Goal: Navigation & Orientation: Find specific page/section

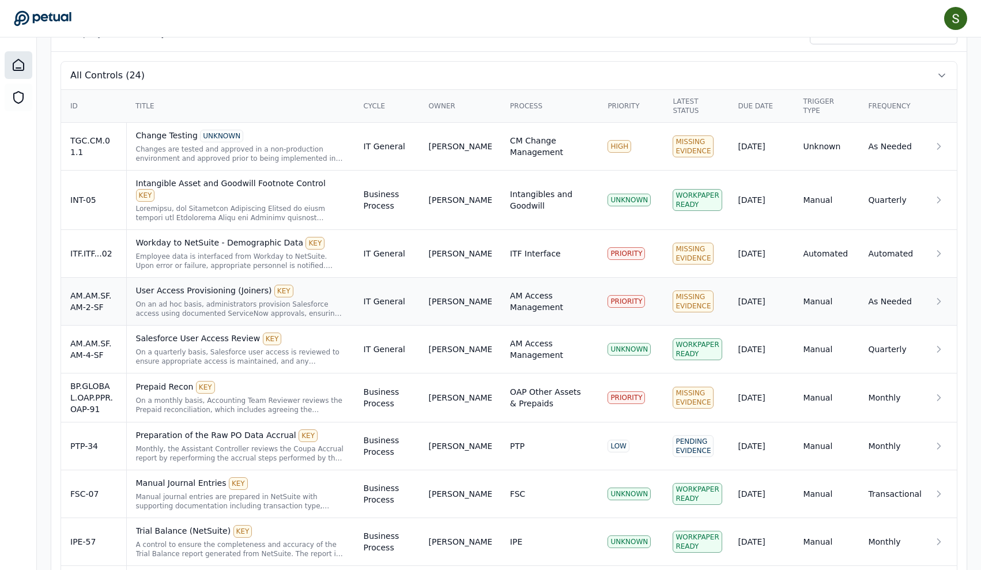
scroll to position [373, 0]
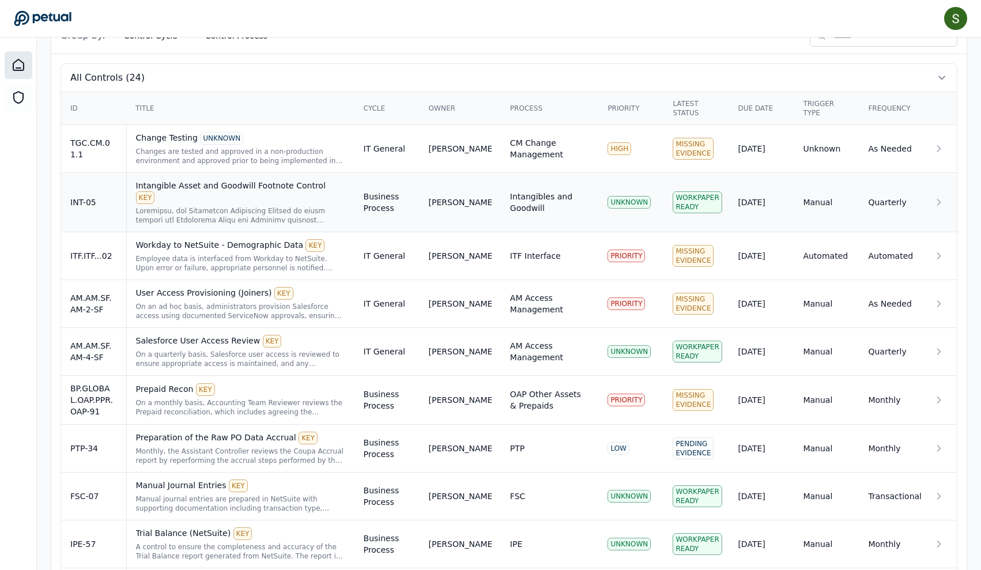
click at [942, 198] on icon at bounding box center [939, 202] width 12 height 12
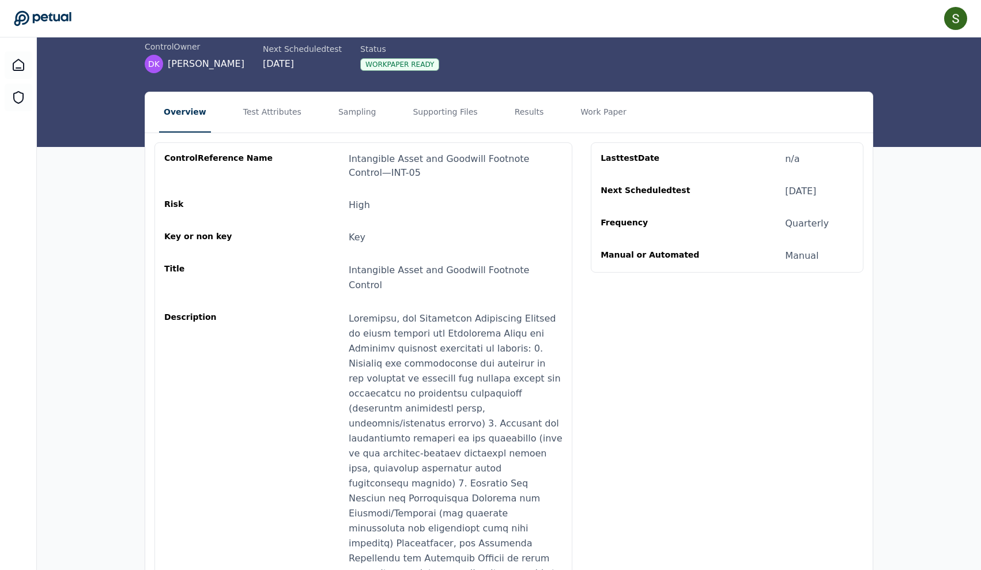
scroll to position [86, 0]
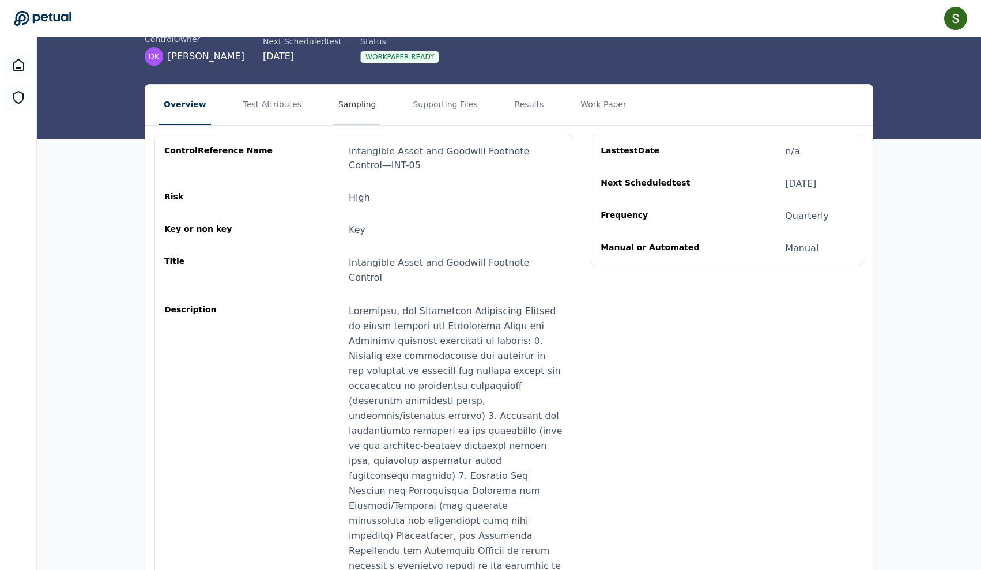
click at [356, 104] on button "Sampling" at bounding box center [357, 105] width 47 height 40
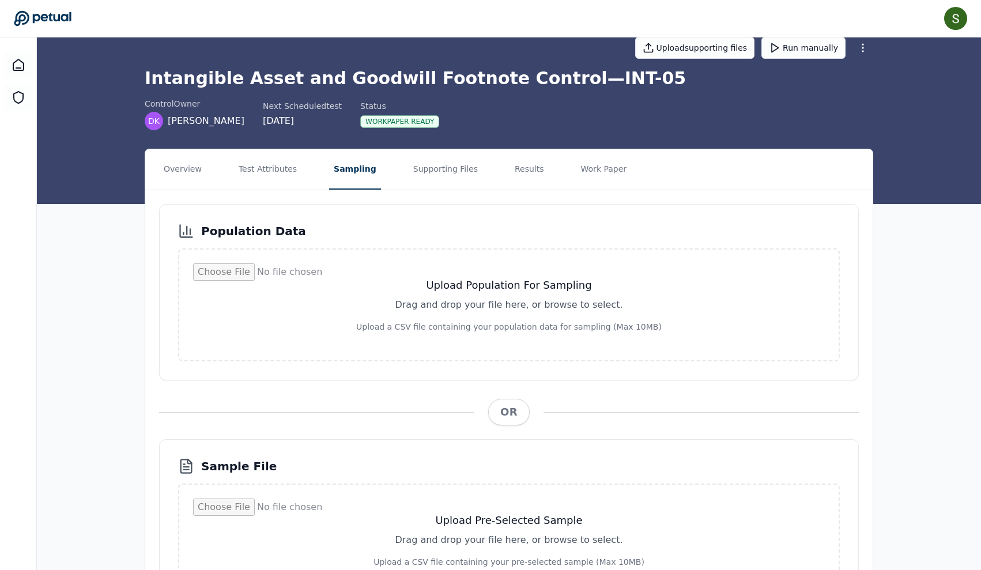
scroll to position [24, 0]
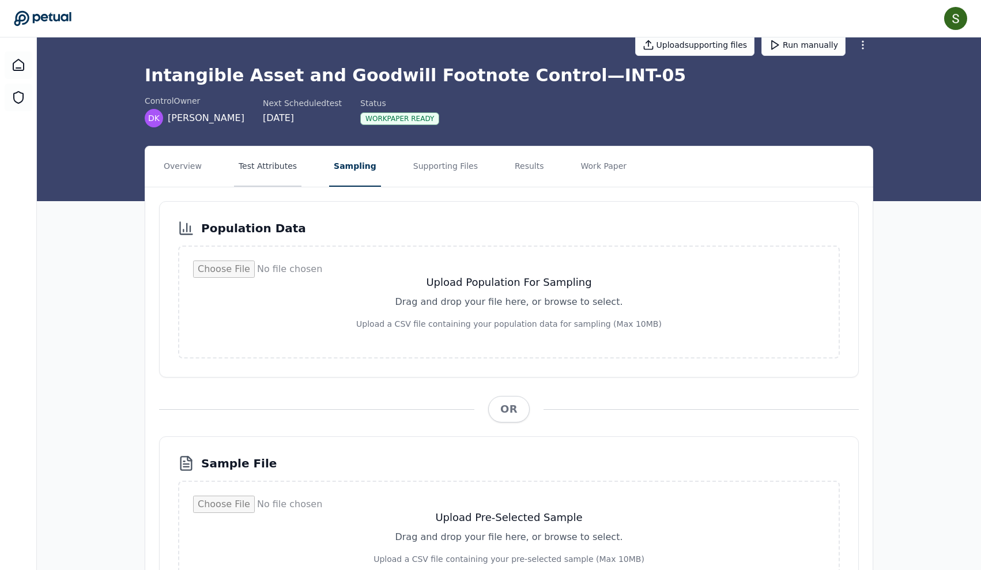
click at [271, 162] on button "Test Attributes" at bounding box center [267, 166] width 67 height 40
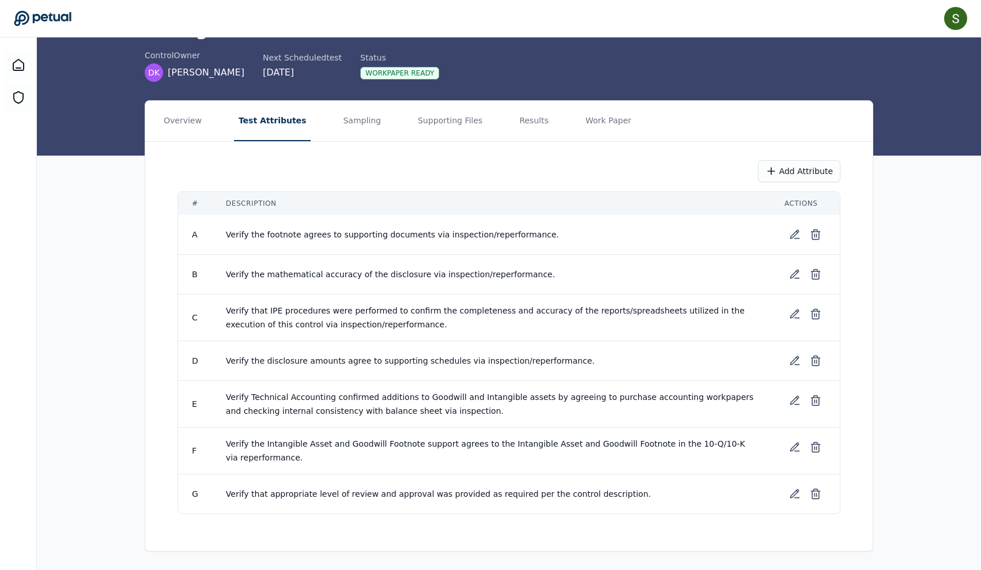
scroll to position [70, 0]
click at [364, 121] on button "Sampling" at bounding box center [361, 121] width 47 height 40
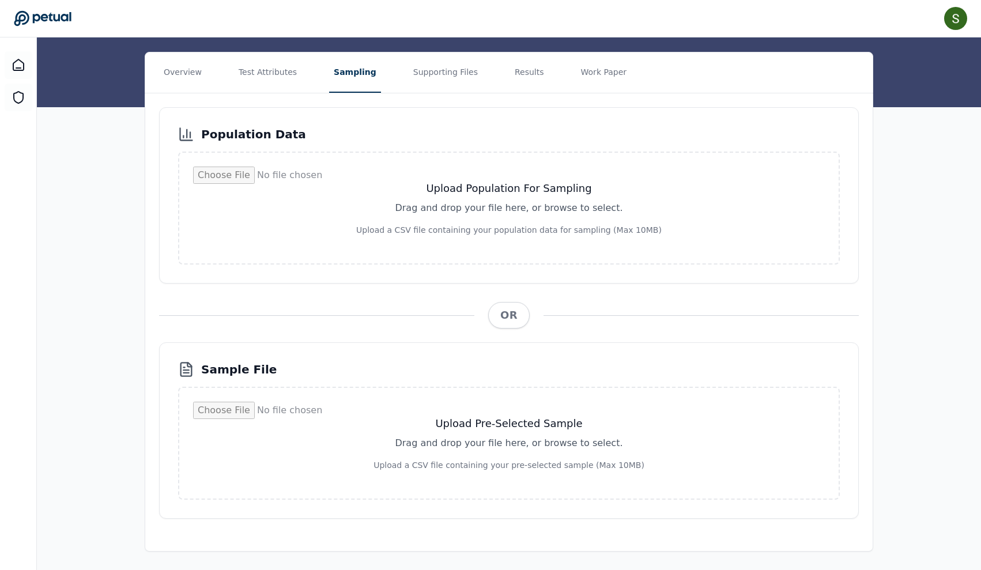
scroll to position [118, 0]
click at [460, 74] on button "Supporting Files" at bounding box center [446, 72] width 74 height 40
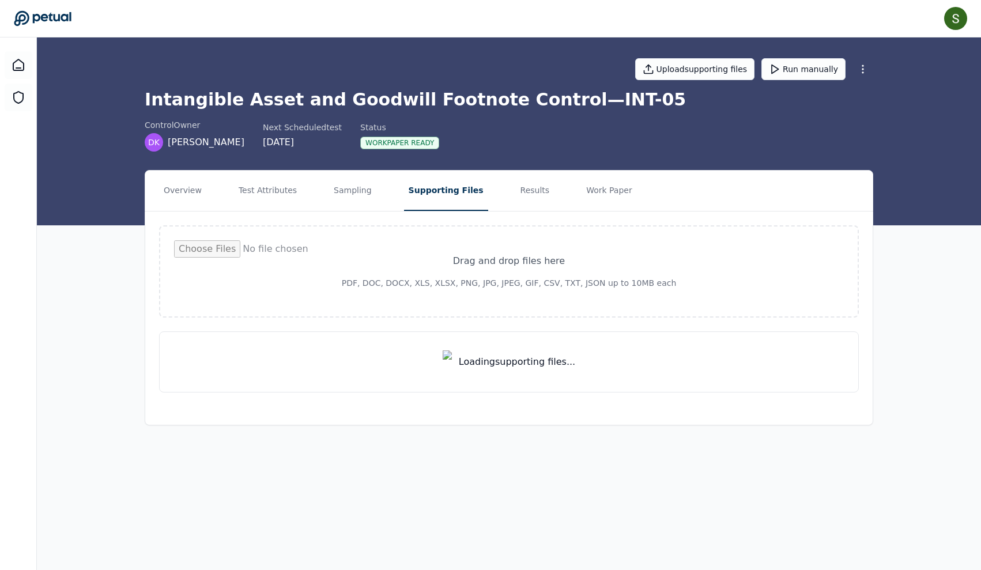
scroll to position [0, 0]
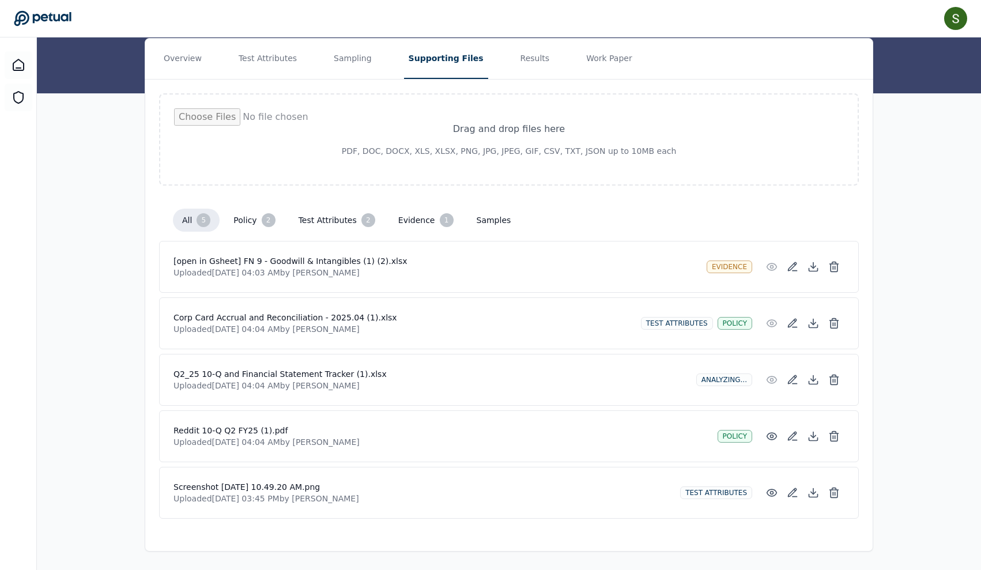
scroll to position [132, 0]
click at [520, 56] on button "Results" at bounding box center [535, 59] width 39 height 40
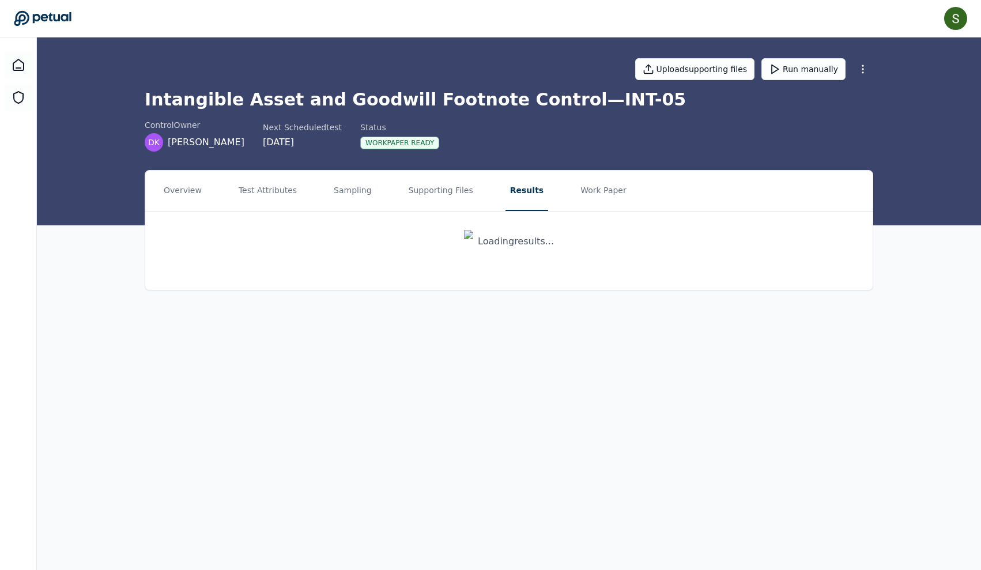
scroll to position [0, 0]
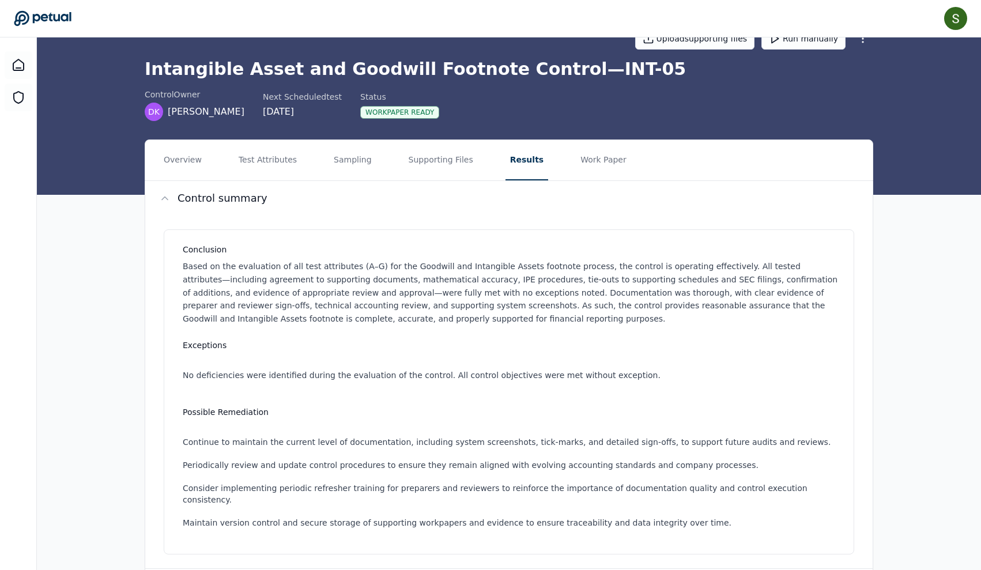
scroll to position [25, 0]
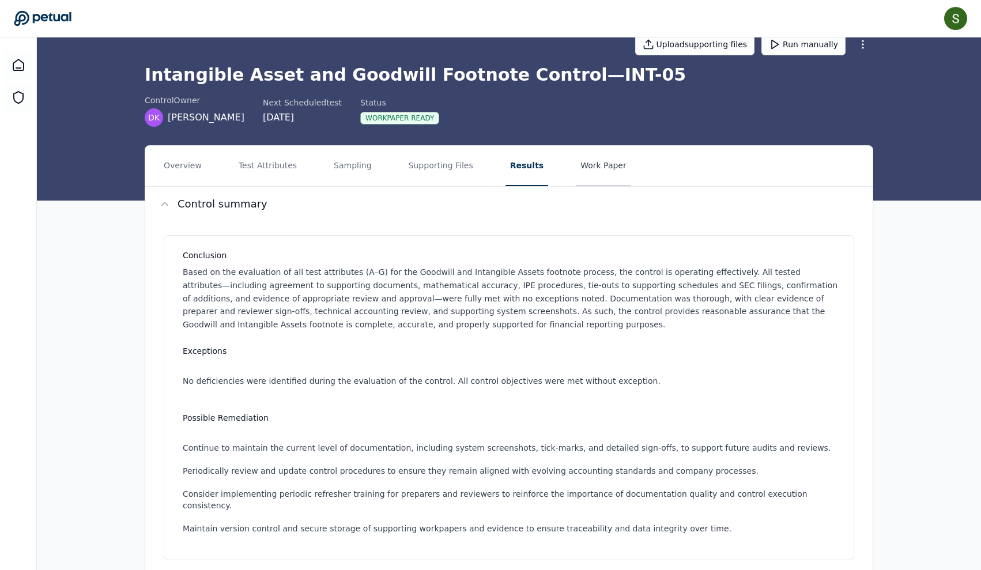
click at [597, 169] on button "Work Paper" at bounding box center [603, 166] width 55 height 40
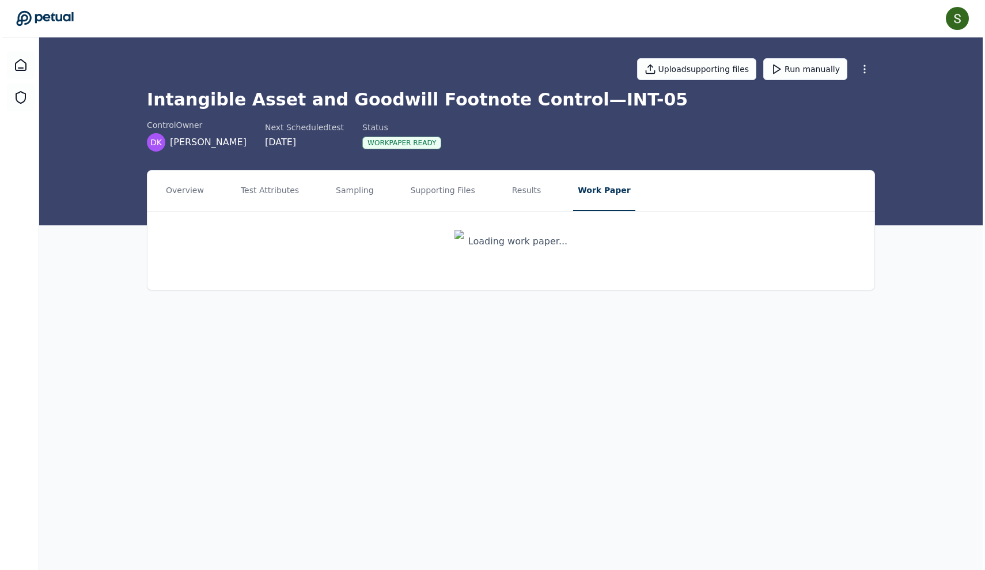
scroll to position [0, 0]
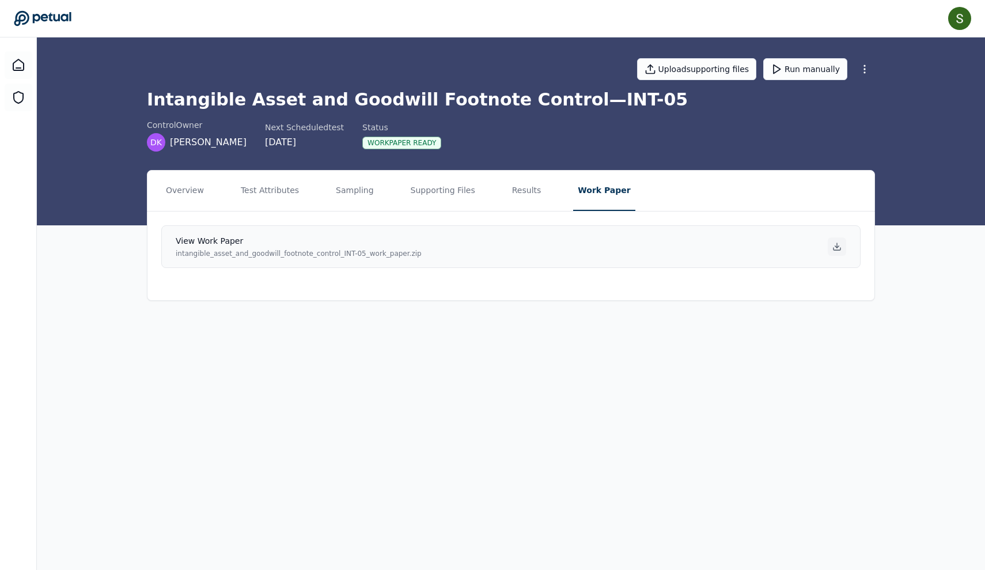
click at [835, 249] on icon at bounding box center [837, 246] width 9 height 9
